Goal: Submit feedback/report problem

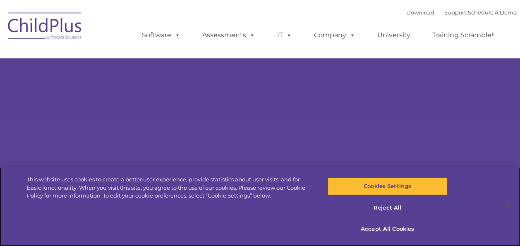
select select "MEDIUM"
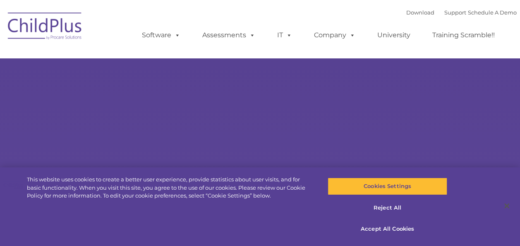
select select "MEDIUM"
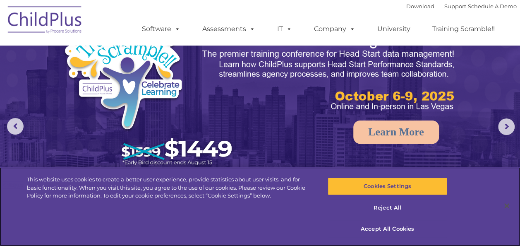
scroll to position [42, 0]
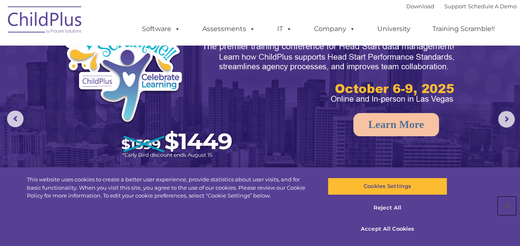
click at [505, 206] on button "Close" at bounding box center [507, 205] width 18 height 18
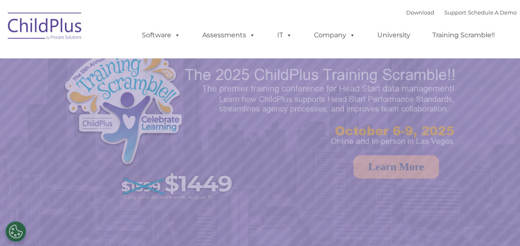
select select "MEDIUM"
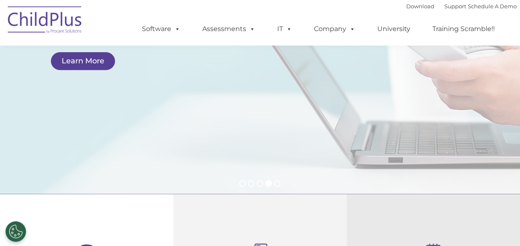
scroll to position [129, 0]
